Goal: Information Seeking & Learning: Learn about a topic

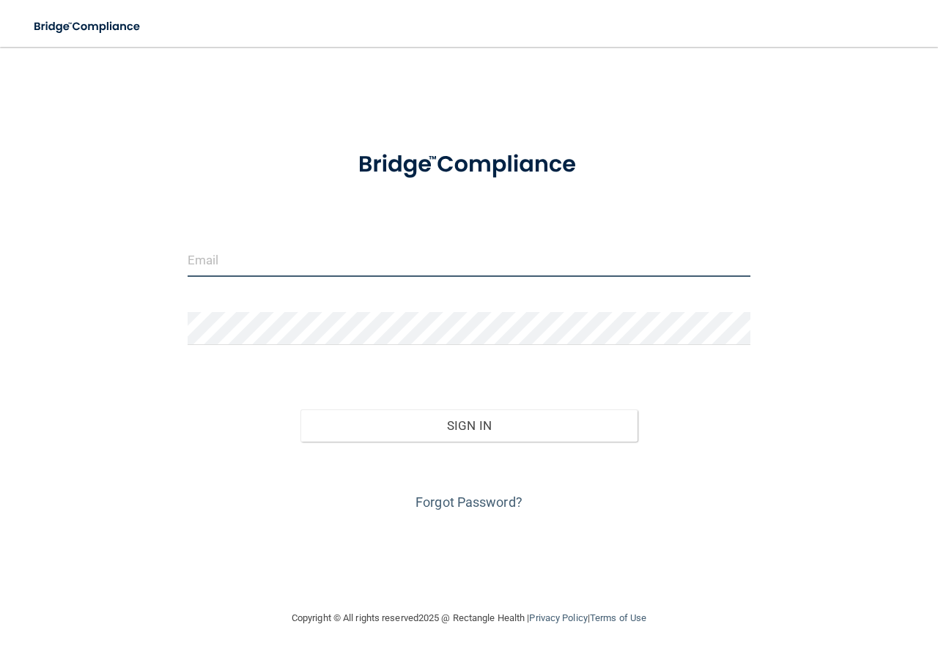
click at [313, 263] on input "email" at bounding box center [469, 260] width 563 height 33
type input "[PERSON_NAME][EMAIL_ADDRESS][PERSON_NAME][DOMAIN_NAME]"
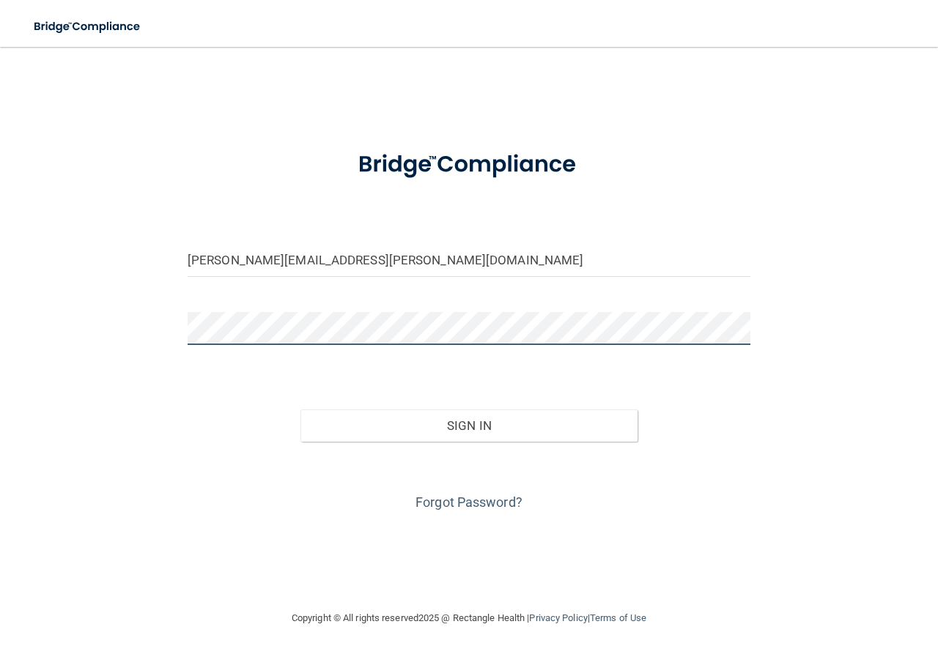
click at [300, 410] on button "Sign In" at bounding box center [469, 426] width 338 height 32
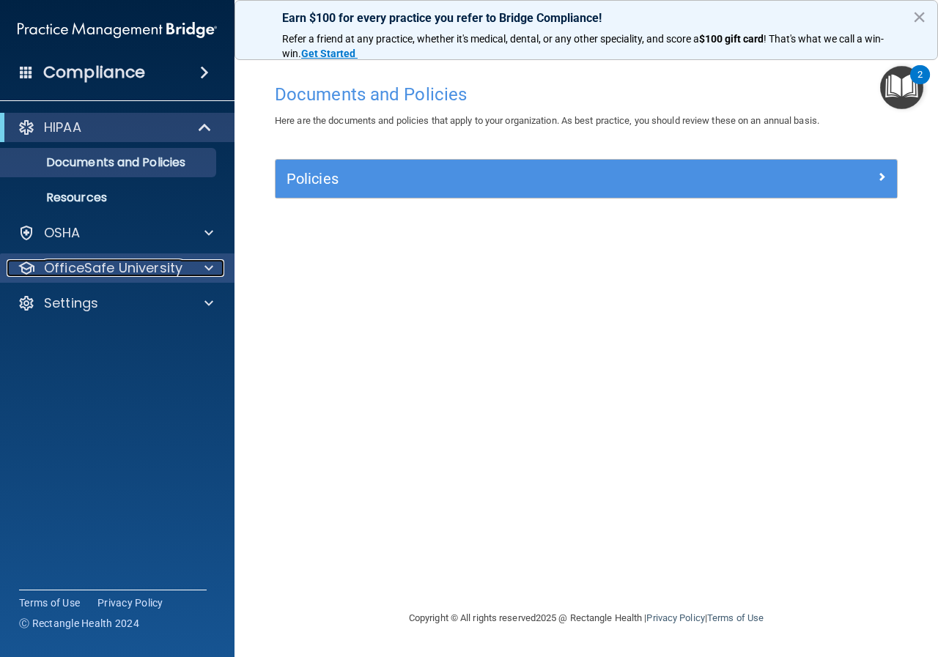
click at [65, 259] on p "OfficeSafe University" at bounding box center [113, 268] width 138 height 18
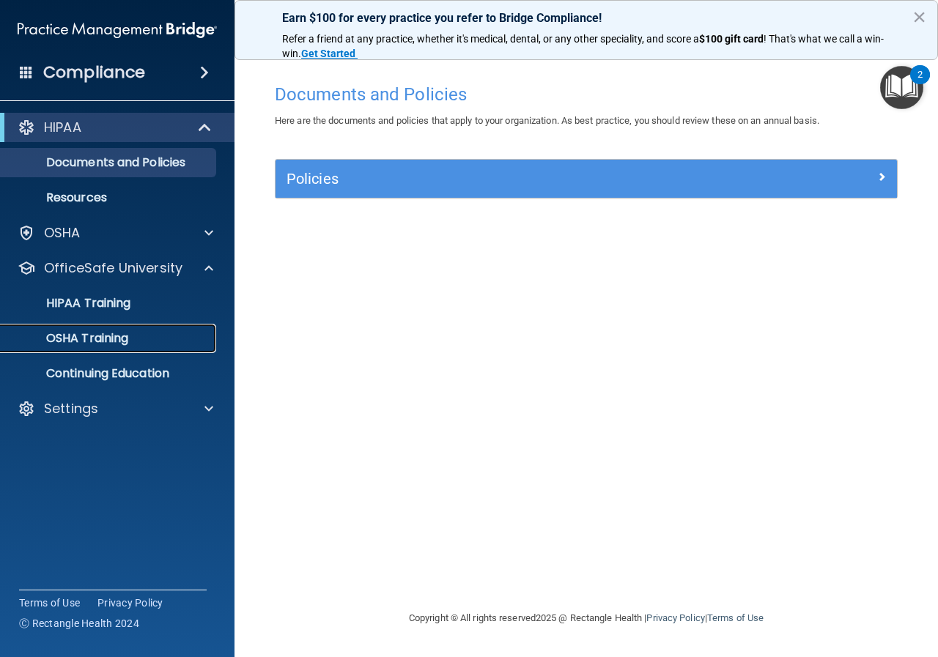
click at [88, 333] on p "OSHA Training" at bounding box center [69, 338] width 119 height 15
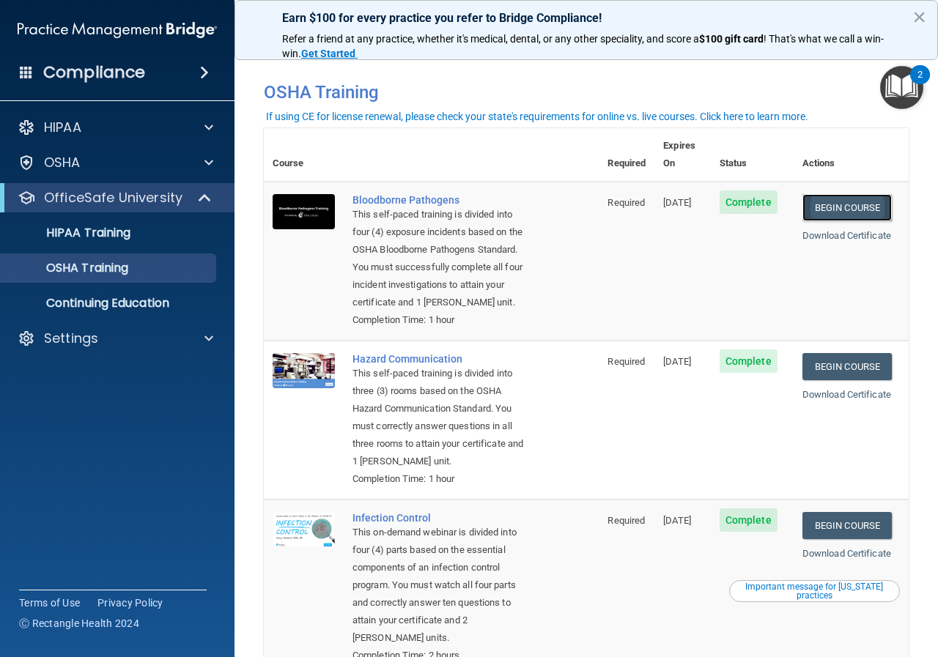
click at [845, 194] on link "Begin Course" at bounding box center [846, 207] width 89 height 27
click at [840, 194] on link "Begin Course" at bounding box center [846, 207] width 89 height 27
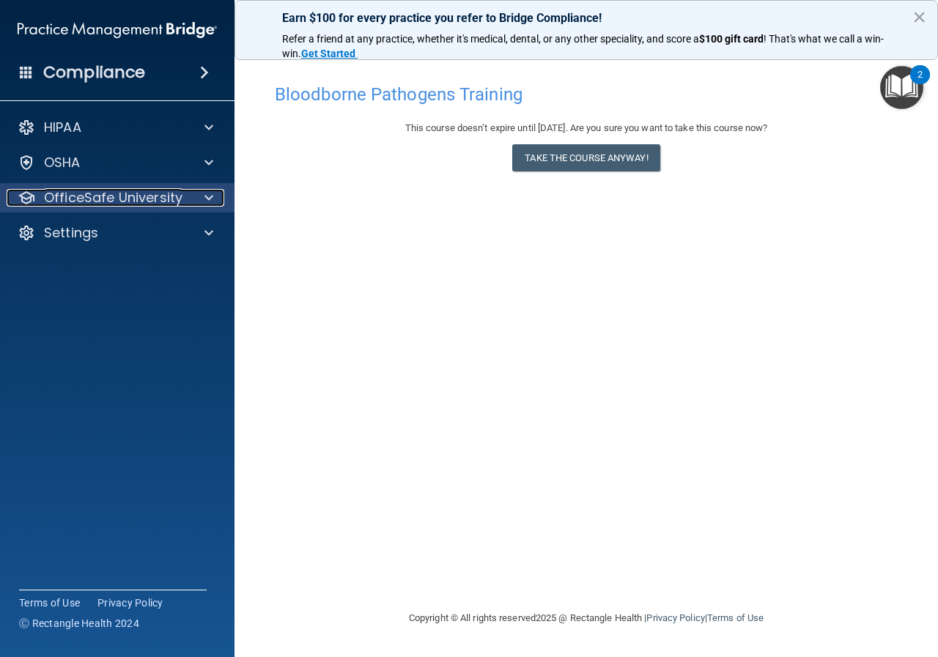
click at [133, 192] on p "OfficeSafe University" at bounding box center [113, 198] width 138 height 18
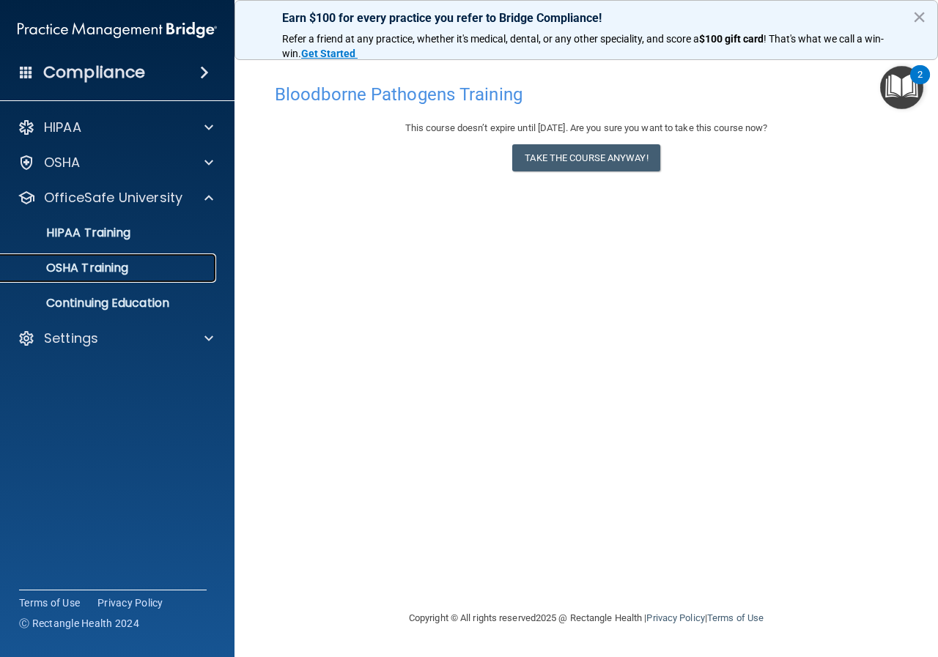
click at [136, 277] on link "OSHA Training" at bounding box center [100, 267] width 231 height 29
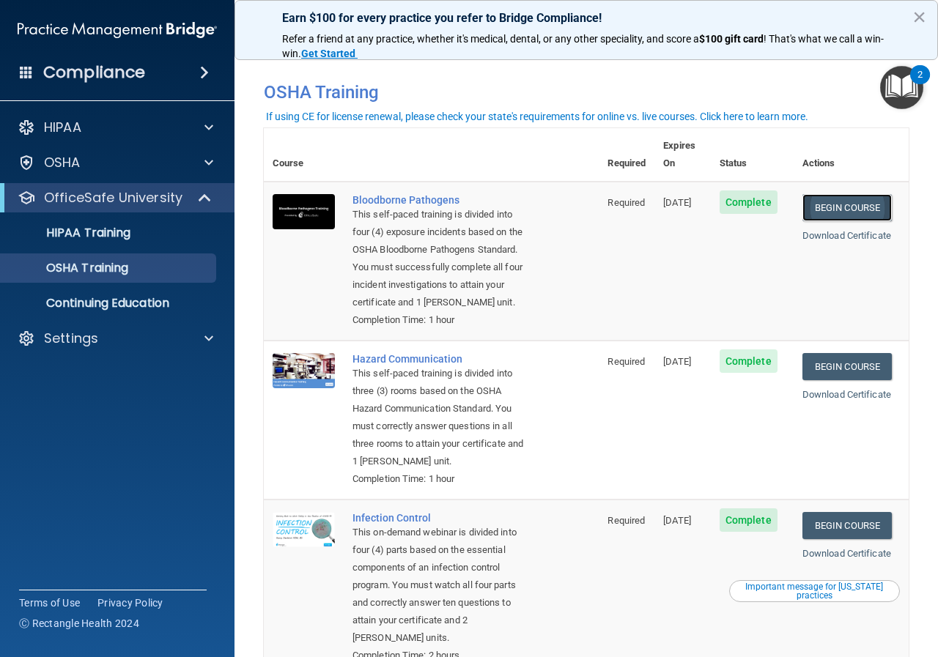
click at [818, 194] on link "Begin Course" at bounding box center [846, 207] width 89 height 27
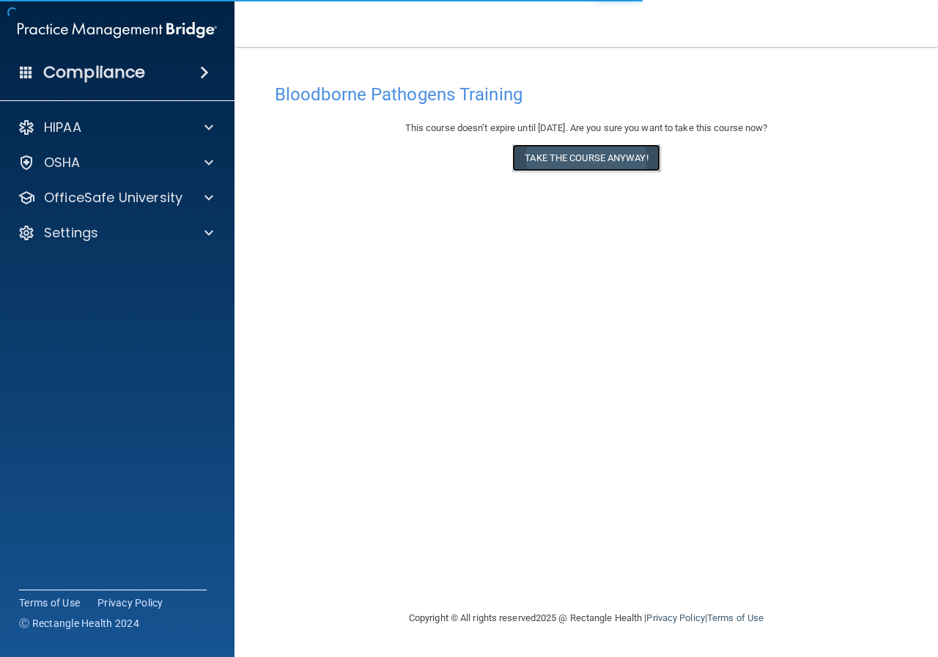
click at [576, 148] on button "Take the course anyway!" at bounding box center [585, 157] width 147 height 27
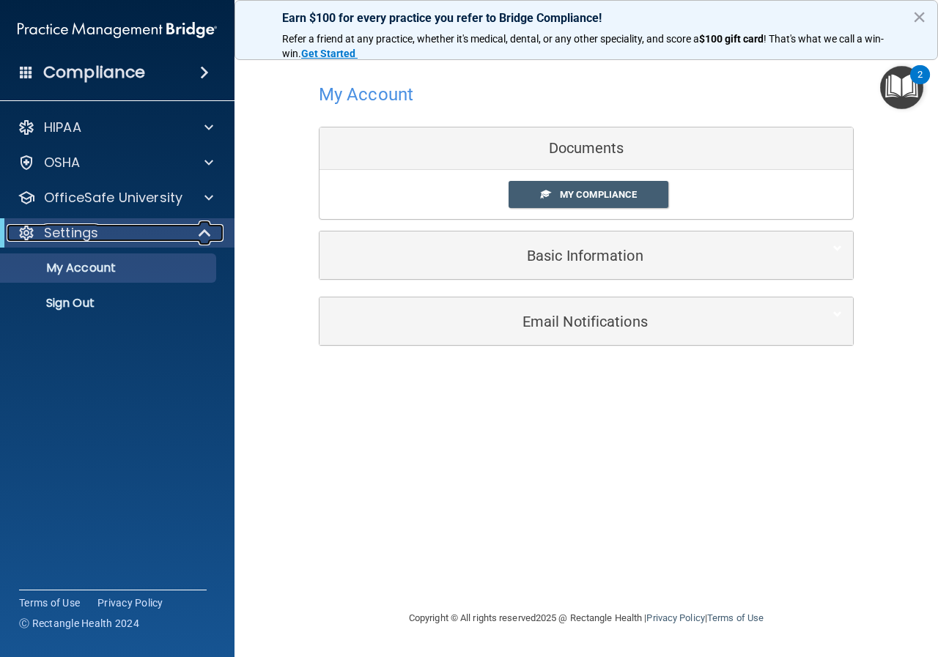
click at [101, 235] on div "Settings" at bounding box center [97, 233] width 181 height 18
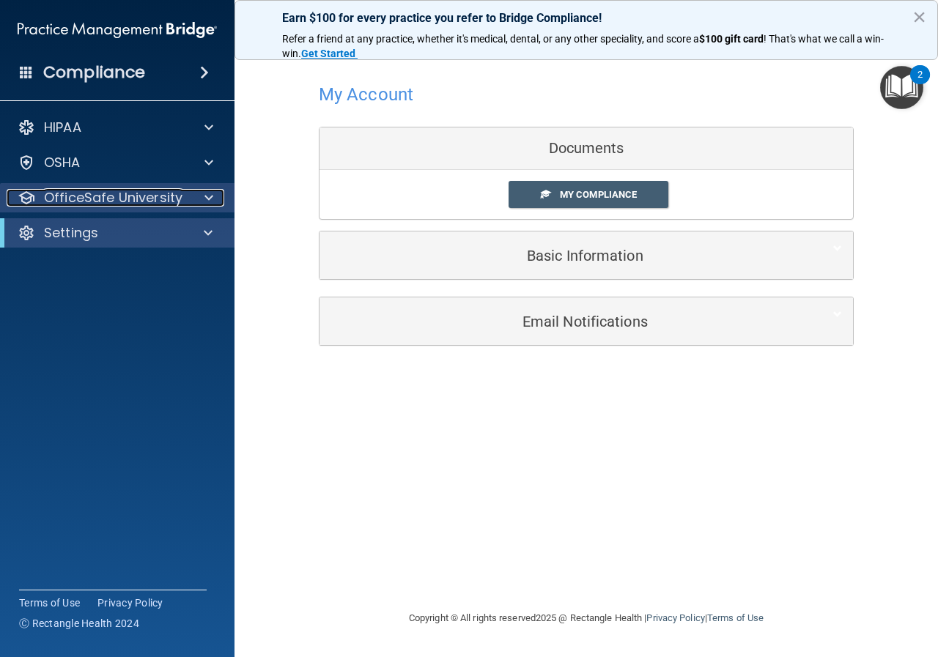
click at [98, 199] on p "OfficeSafe University" at bounding box center [113, 198] width 138 height 18
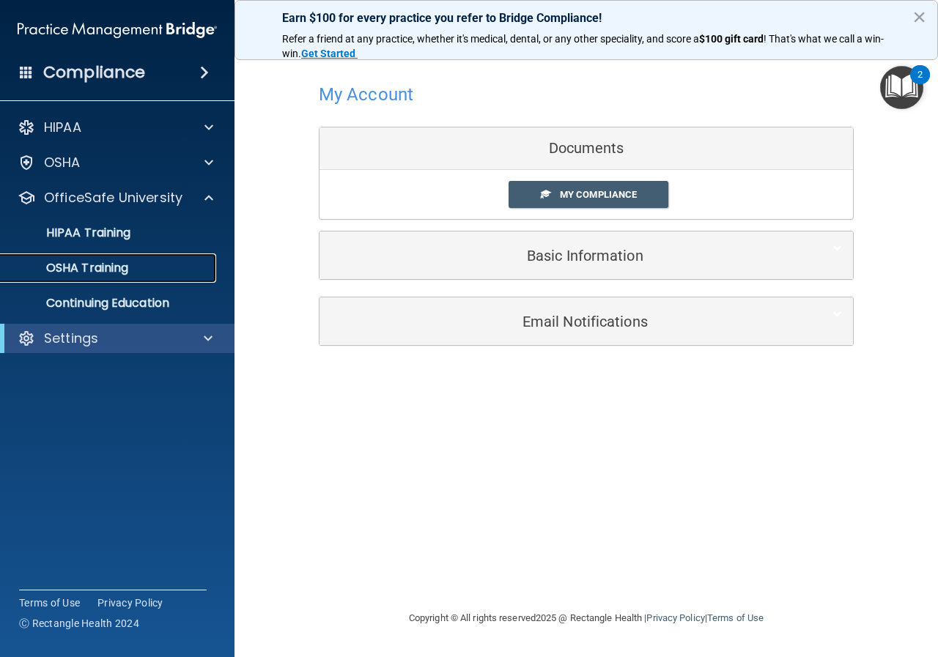
drag, startPoint x: 106, startPoint y: 259, endPoint x: 266, endPoint y: 230, distance: 162.2
click at [105, 260] on link "OSHA Training" at bounding box center [100, 267] width 231 height 29
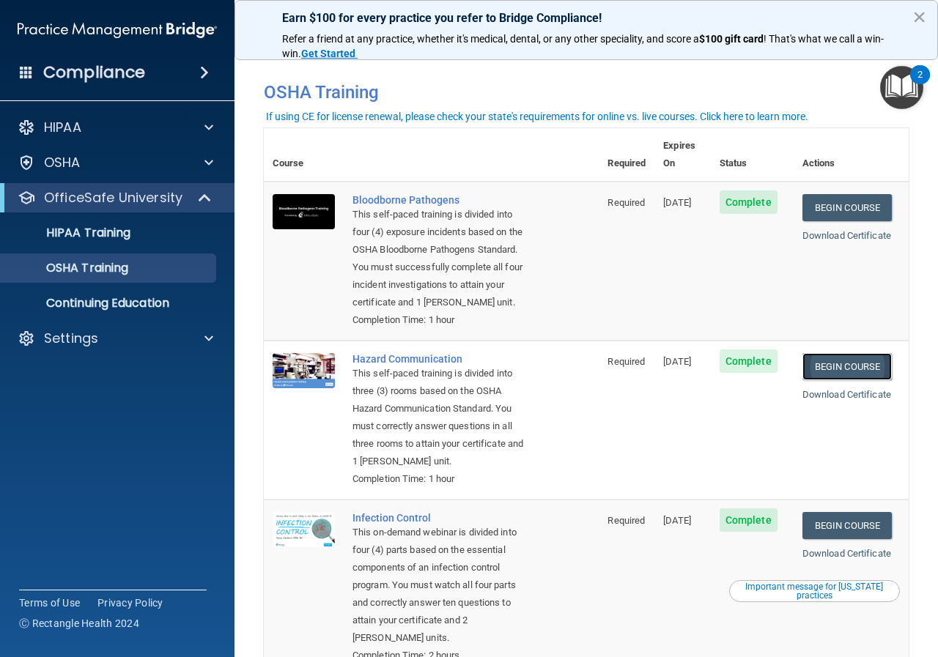
click at [861, 371] on link "Begin Course" at bounding box center [846, 366] width 89 height 27
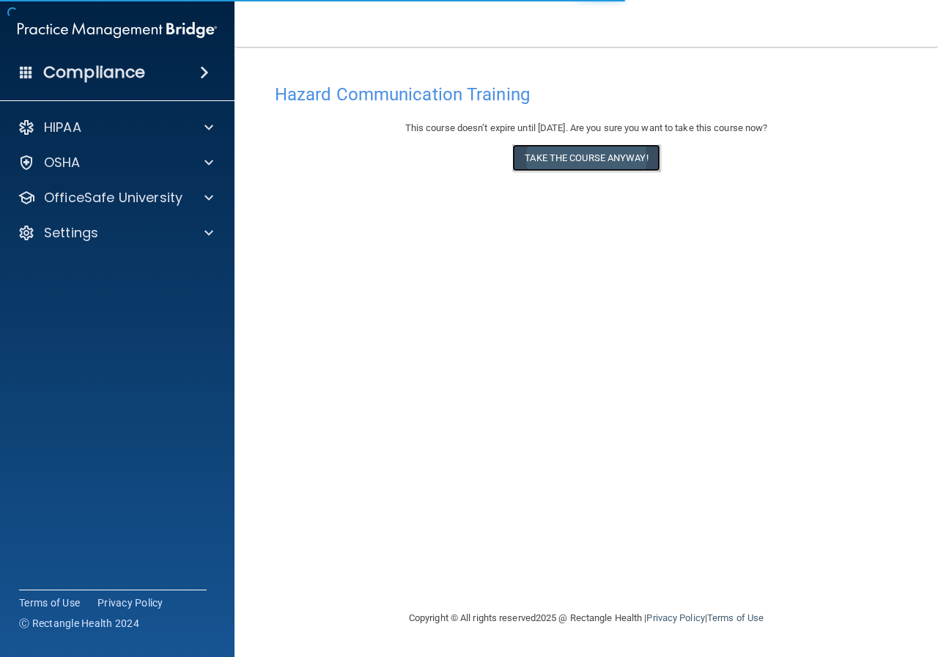
click at [594, 169] on button "Take the course anyway!" at bounding box center [585, 157] width 147 height 27
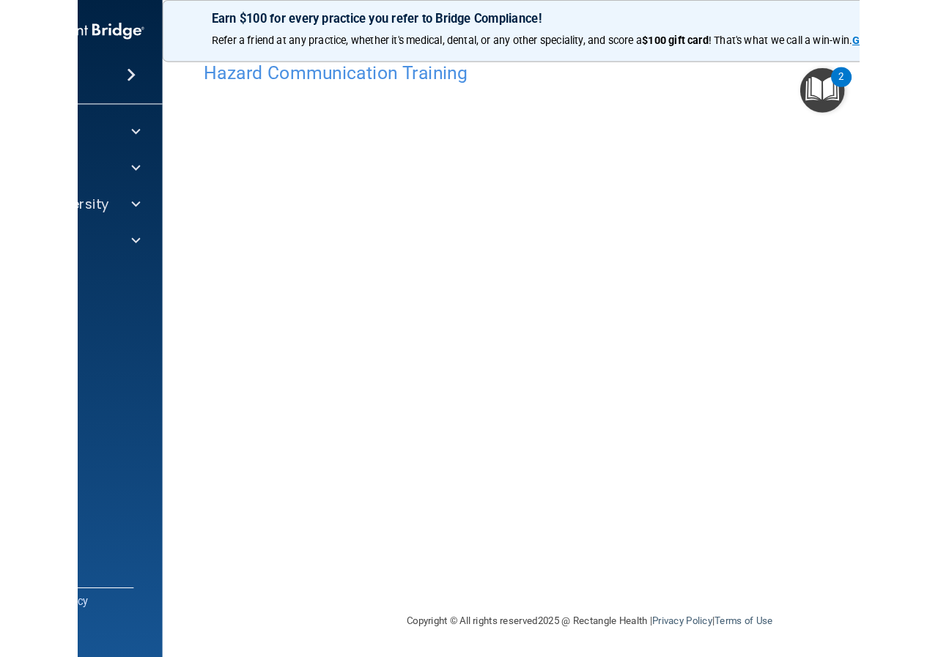
scroll to position [3, 0]
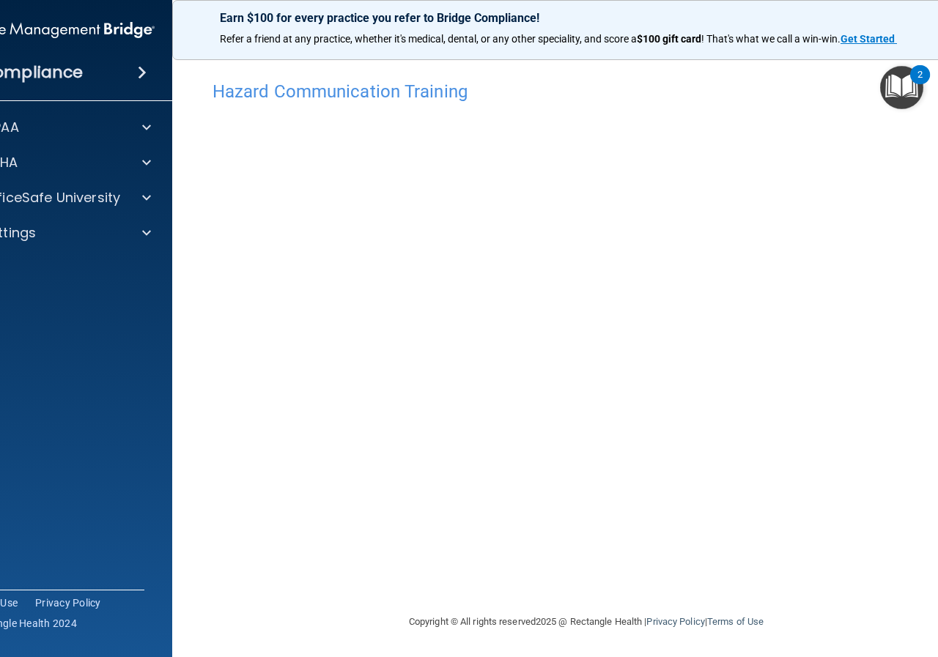
click at [908, 86] on img "Open Resource Center, 2 new notifications" at bounding box center [901, 87] width 43 height 43
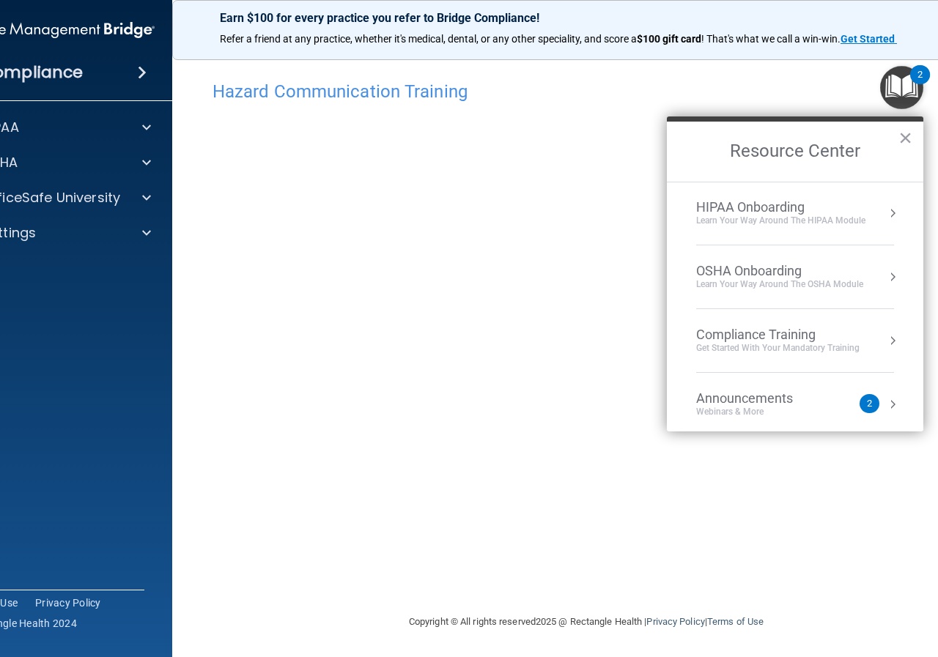
scroll to position [0, 0]
click at [906, 129] on button "×" at bounding box center [905, 137] width 14 height 23
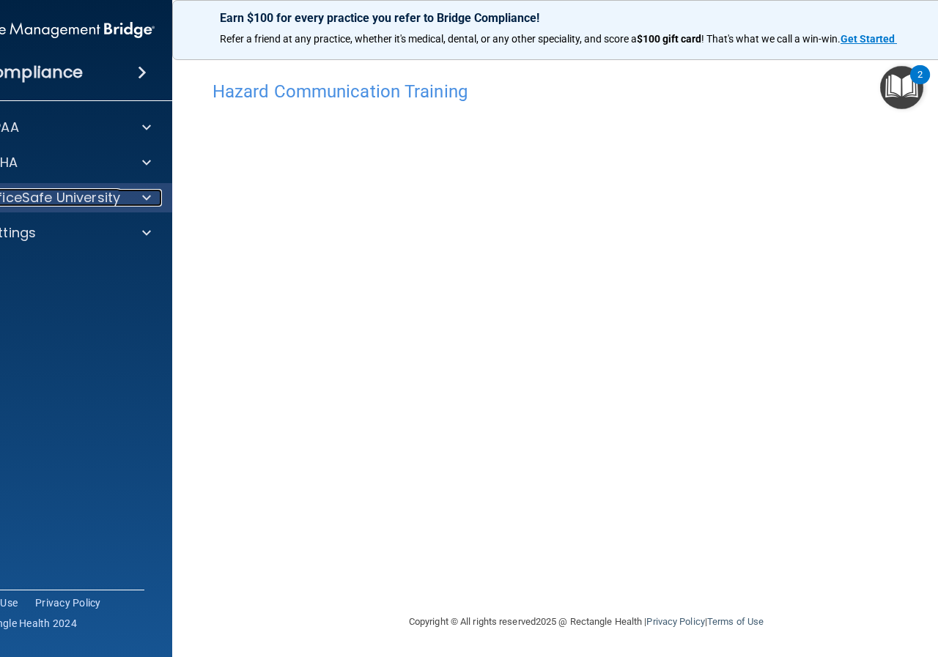
click at [106, 204] on p "OfficeSafe University" at bounding box center [51, 198] width 138 height 18
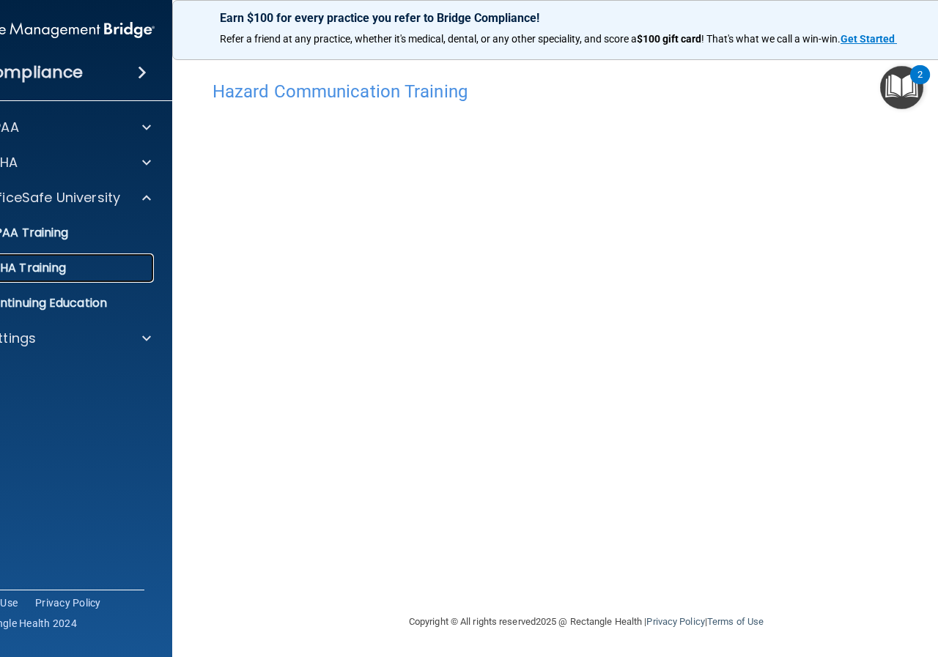
click at [93, 274] on div "OSHA Training" at bounding box center [47, 268] width 200 height 15
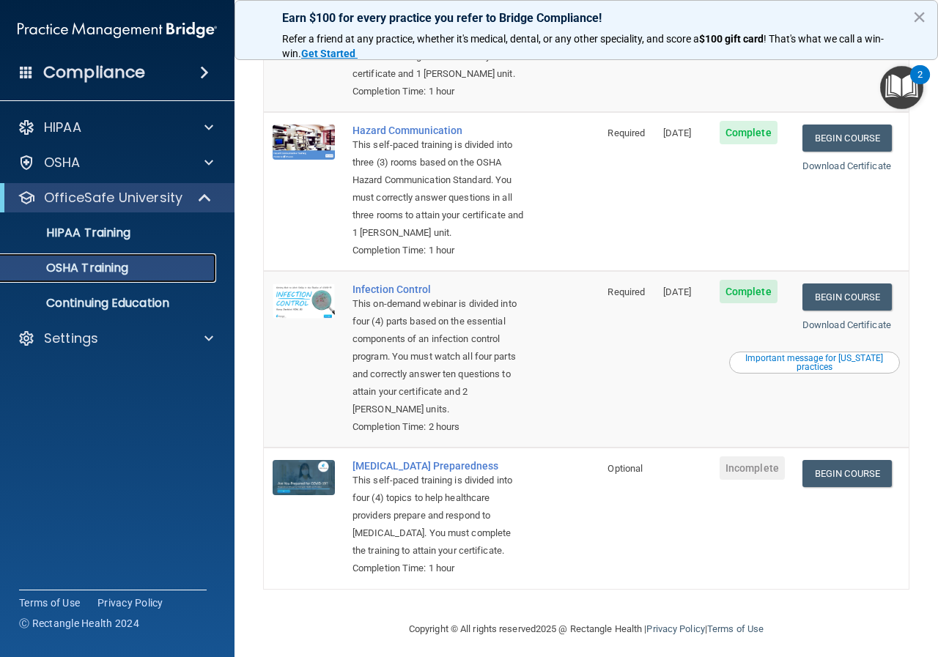
scroll to position [72, 0]
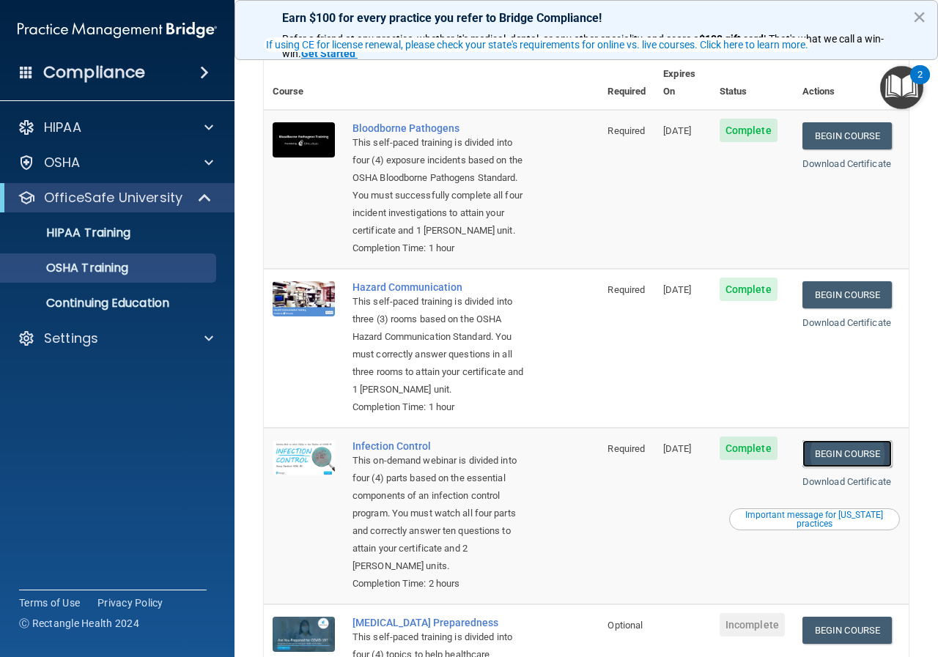
click at [876, 467] on link "Begin Course" at bounding box center [846, 453] width 89 height 27
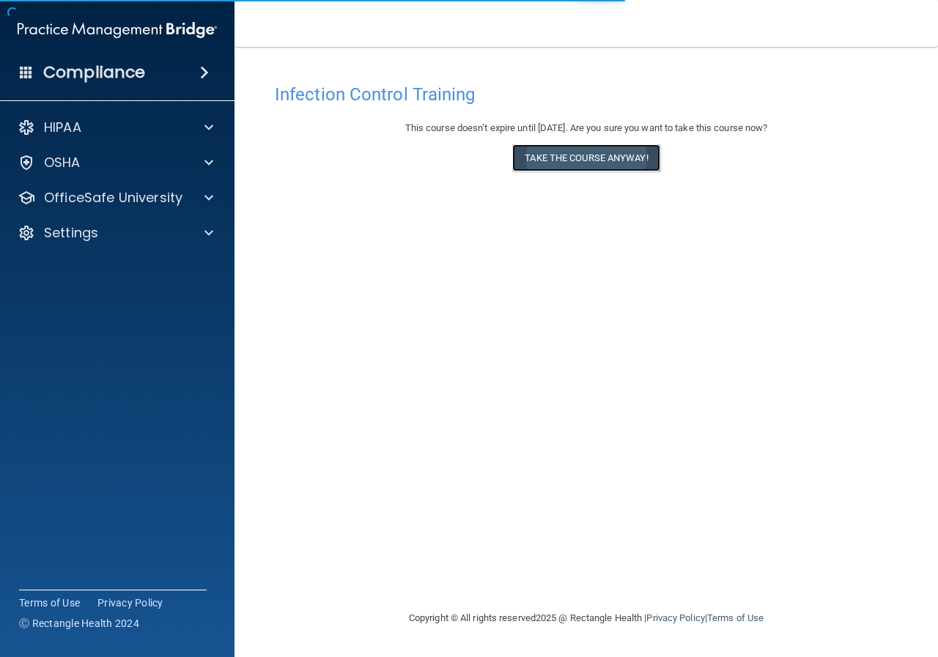
click at [621, 158] on button "Take the course anyway!" at bounding box center [585, 157] width 147 height 27
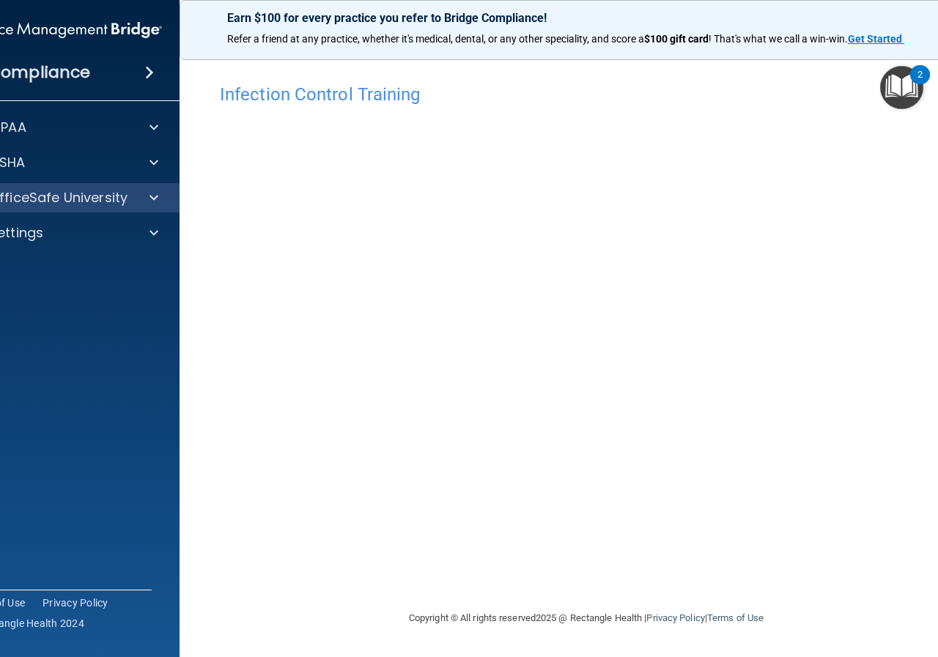
click at [67, 206] on div "OfficeSafe University" at bounding box center [62, 197] width 235 height 29
click at [72, 196] on p "OfficeSafe University" at bounding box center [58, 198] width 138 height 18
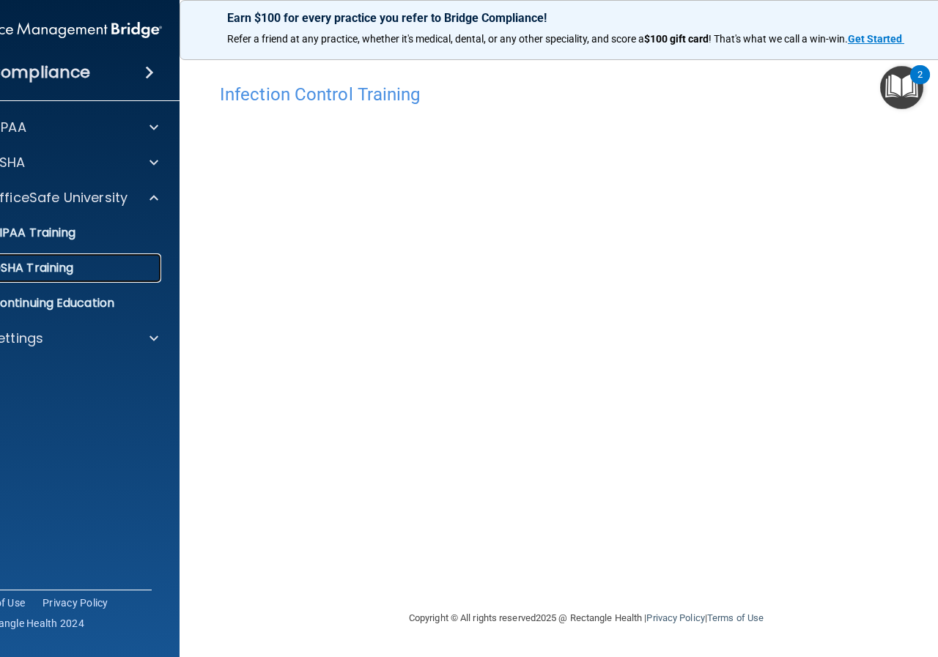
click at [34, 267] on p "OSHA Training" at bounding box center [14, 268] width 119 height 15
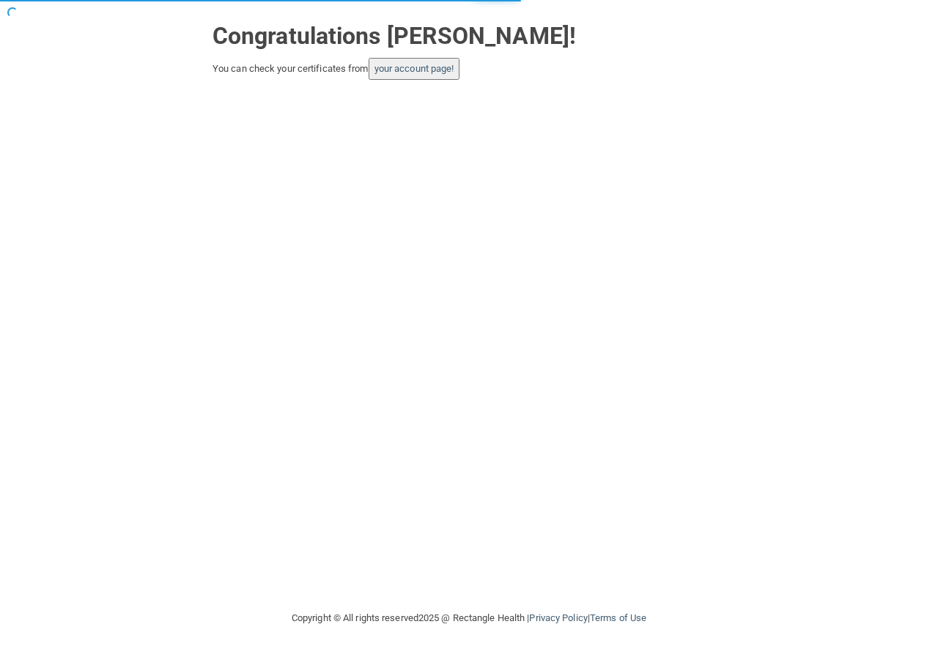
click at [412, 75] on button "your account page!" at bounding box center [414, 69] width 92 height 22
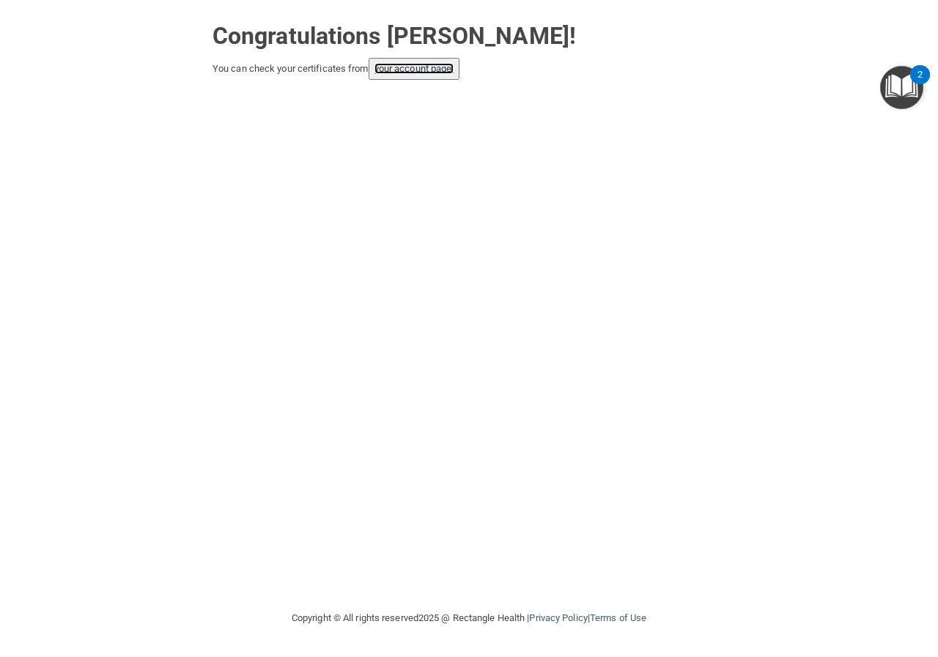
click at [424, 73] on link "your account page!" at bounding box center [414, 68] width 80 height 11
